Goal: Task Accomplishment & Management: Manage account settings

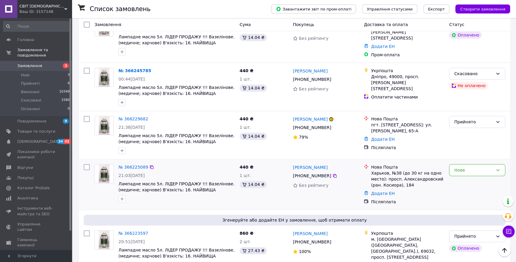
scroll to position [163, 0]
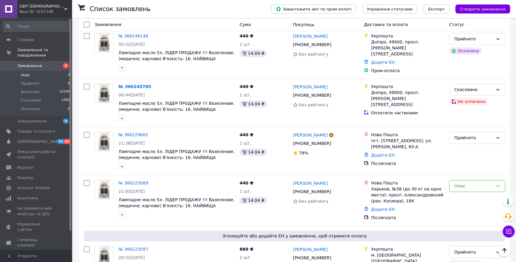
click at [24, 72] on span "Нові" at bounding box center [25, 74] width 9 height 5
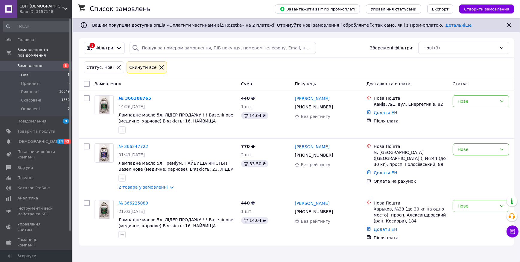
click at [27, 72] on span "Нові" at bounding box center [25, 74] width 9 height 5
click at [481, 207] on div "Нове" at bounding box center [477, 205] width 39 height 7
click at [467, 220] on li "Прийнято" at bounding box center [481, 219] width 56 height 11
click at [485, 150] on div "Нове" at bounding box center [477, 149] width 39 height 7
click at [487, 159] on li "Прийнято" at bounding box center [481, 162] width 56 height 11
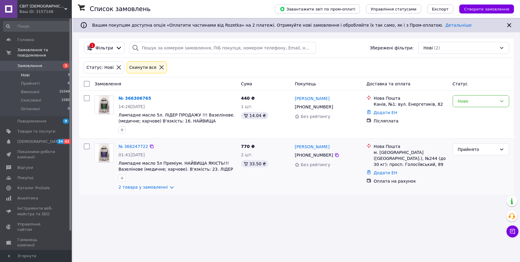
click at [99, 150] on img at bounding box center [104, 153] width 11 height 19
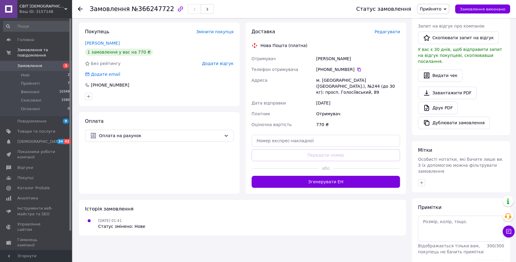
scroll to position [161, 0]
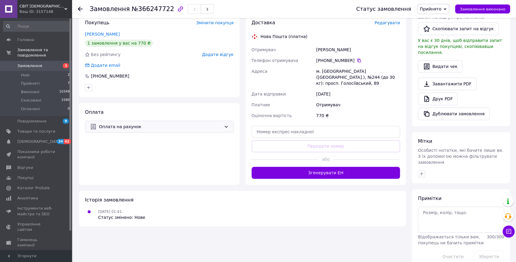
click at [137, 128] on span "Оплата на рахунок" at bounding box center [160, 126] width 122 height 7
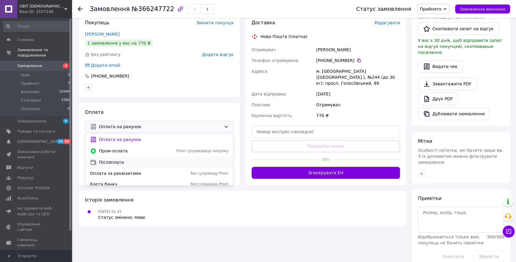
click at [121, 162] on span "Післяплата" at bounding box center [163, 162] width 129 height 6
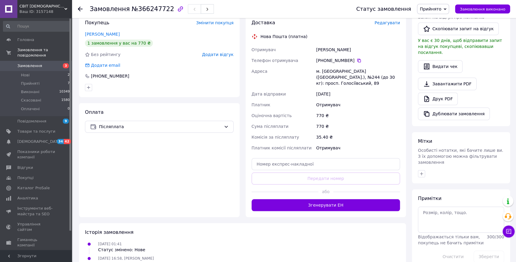
click at [80, 7] on icon at bounding box center [80, 9] width 5 height 5
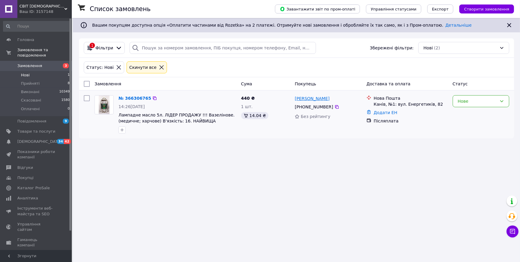
click at [307, 99] on link "[PERSON_NAME]" at bounding box center [312, 98] width 35 height 6
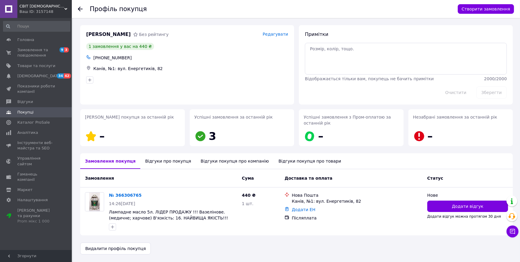
click at [76, 10] on div "Профіль покупця Створити замовлення" at bounding box center [296, 9] width 448 height 18
click at [80, 9] on use at bounding box center [80, 9] width 5 height 5
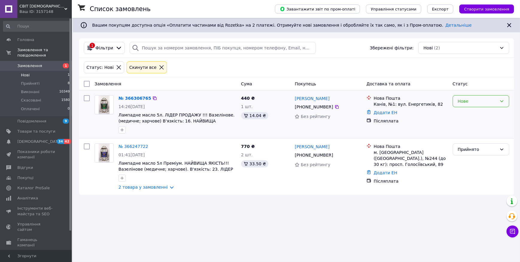
click at [473, 103] on div "Нове" at bounding box center [477, 101] width 39 height 7
click at [468, 114] on li "Прийнято" at bounding box center [481, 114] width 56 height 11
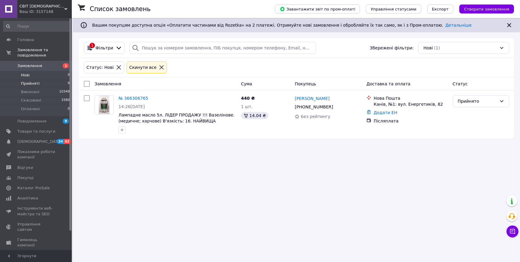
click at [32, 81] on span "Прийняті" at bounding box center [30, 83] width 19 height 5
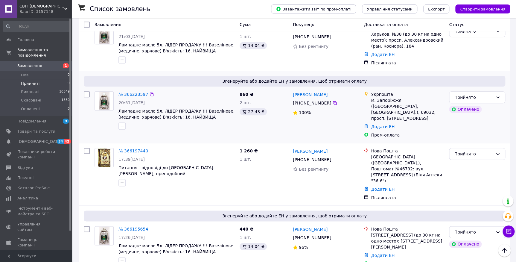
scroll to position [245, 0]
